Goal: Task Accomplishment & Management: Use online tool/utility

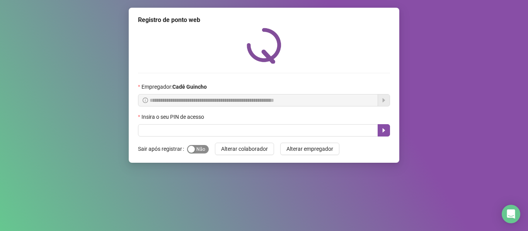
click at [196, 149] on span "Sim Não" at bounding box center [198, 149] width 22 height 9
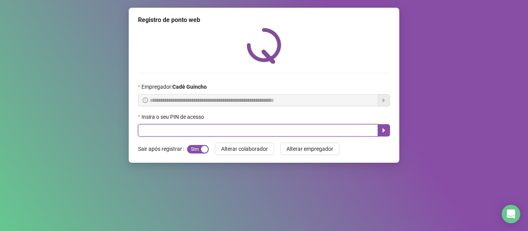
click at [193, 135] on input "text" at bounding box center [258, 130] width 240 height 12
type input "*****"
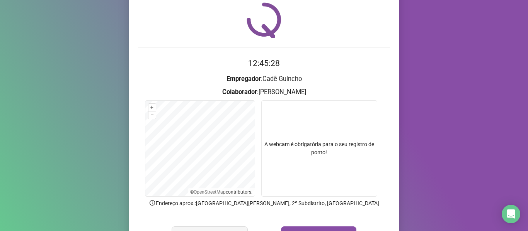
scroll to position [39, 0]
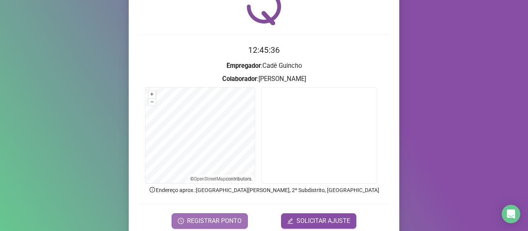
click at [205, 219] on span "REGISTRAR PONTO" at bounding box center [214, 221] width 54 height 9
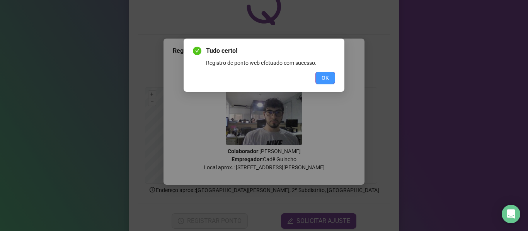
click at [325, 80] on span "OK" at bounding box center [325, 78] width 7 height 9
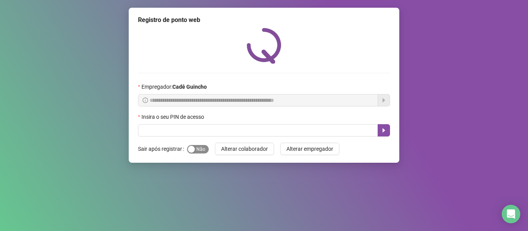
click at [196, 151] on span "Sim Não" at bounding box center [198, 149] width 22 height 9
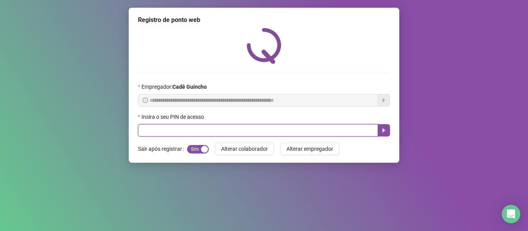
click at [198, 130] on input "text" at bounding box center [258, 130] width 240 height 12
type input "*****"
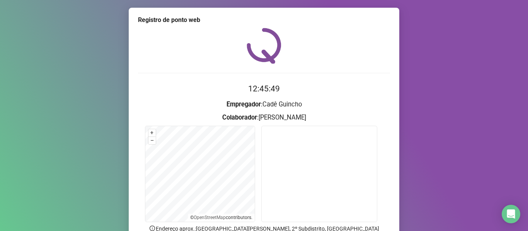
scroll to position [70, 0]
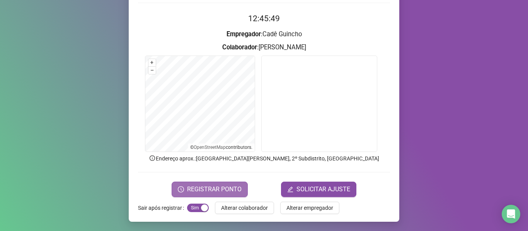
click at [203, 185] on span "REGISTRAR PONTO" at bounding box center [214, 189] width 54 height 9
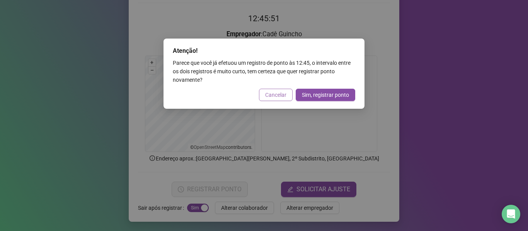
click at [272, 94] on span "Cancelar" at bounding box center [275, 95] width 21 height 9
